Goal: Transaction & Acquisition: Purchase product/service

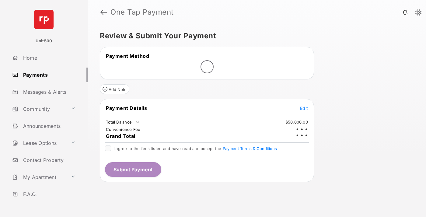
click at [304, 106] on span "Edit" at bounding box center [304, 108] width 8 height 5
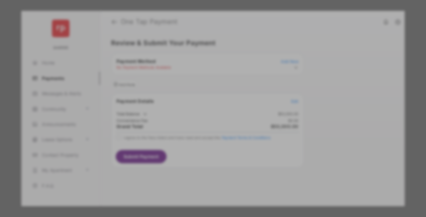
click at [202, 119] on div "Other Amount" at bounding box center [201, 122] width 99 height 10
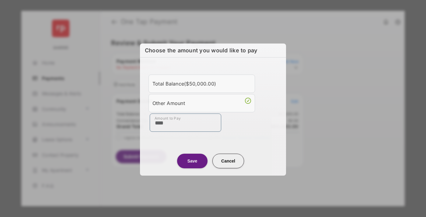
type input "****"
click at [192, 161] on button "Save" at bounding box center [192, 160] width 30 height 15
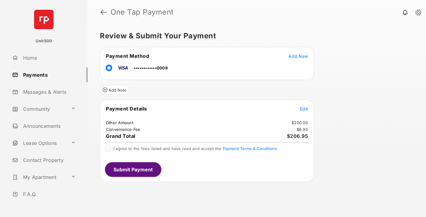
click at [304, 109] on span "Edit" at bounding box center [304, 108] width 8 height 5
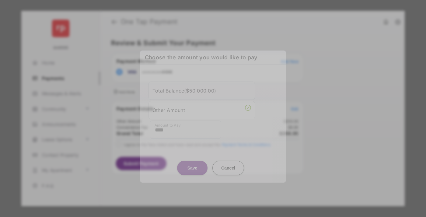
click at [192, 161] on button "Save" at bounding box center [192, 167] width 30 height 15
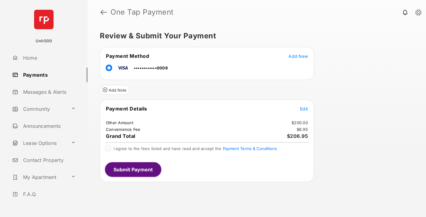
click at [133, 169] on button "Submit Payment" at bounding box center [133, 169] width 56 height 15
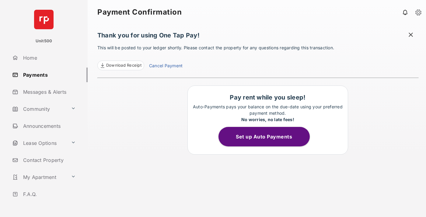
click at [411, 35] on span at bounding box center [411, 36] width 6 height 8
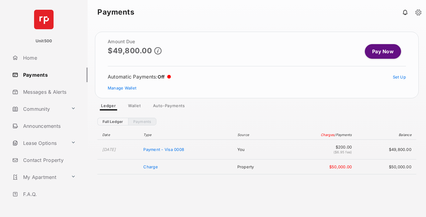
click at [122, 88] on link "Manage Wallet" at bounding box center [122, 87] width 29 height 5
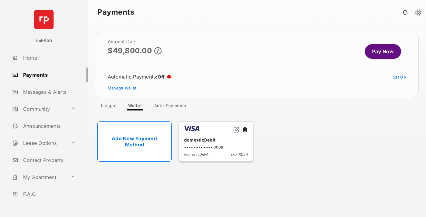
click at [245, 130] on button at bounding box center [245, 130] width 6 height 7
